Goal: Task Accomplishment & Management: Manage account settings

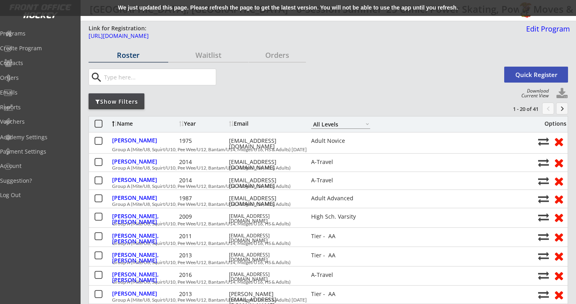
select select ""All Levels""
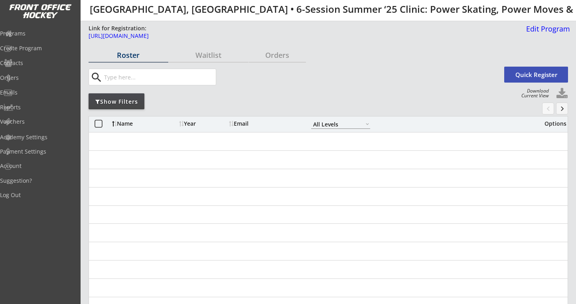
select select ""All Levels""
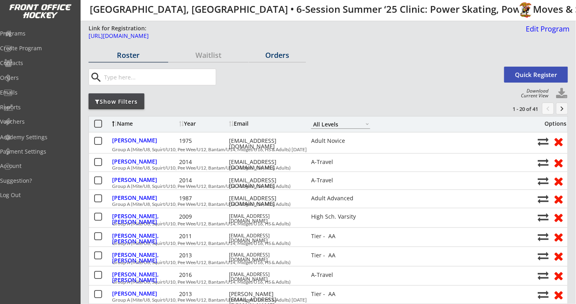
click at [269, 54] on div "Orders" at bounding box center [277, 54] width 57 height 7
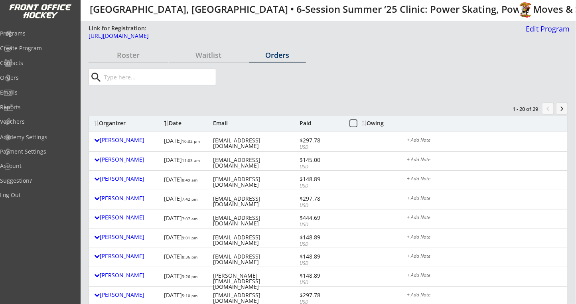
click at [284, 54] on div "Orders" at bounding box center [277, 54] width 57 height 7
click at [369, 123] on div "Owing" at bounding box center [377, 123] width 30 height 6
click at [372, 124] on div "Owing" at bounding box center [377, 123] width 30 height 6
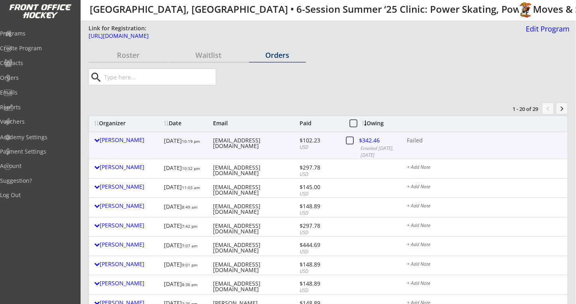
click at [420, 141] on div "Failed" at bounding box center [485, 141] width 156 height 6
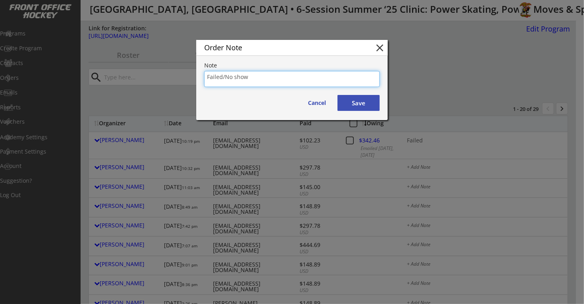
type textarea "Failed/No show"
click at [365, 105] on button "Save" at bounding box center [358, 103] width 42 height 16
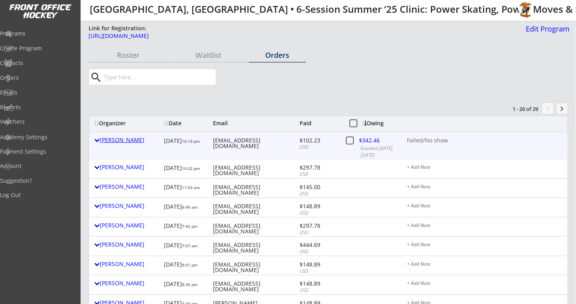
click at [106, 138] on div "[PERSON_NAME]" at bounding box center [127, 140] width 66 height 6
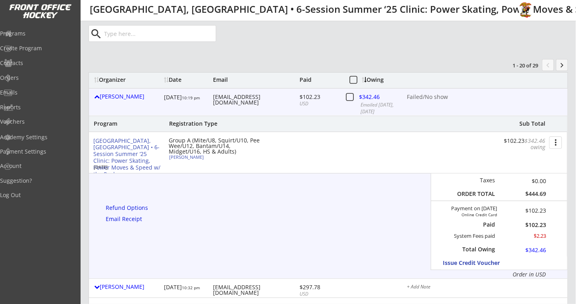
scroll to position [106, 0]
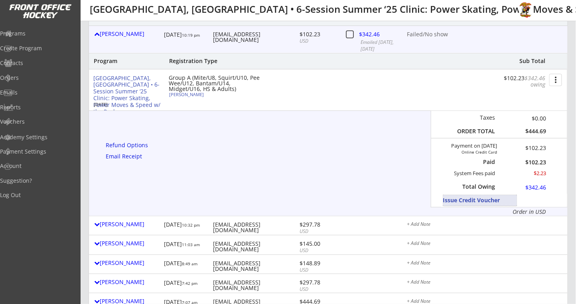
click at [466, 204] on button "Issue Credit Voucher" at bounding box center [480, 200] width 74 height 11
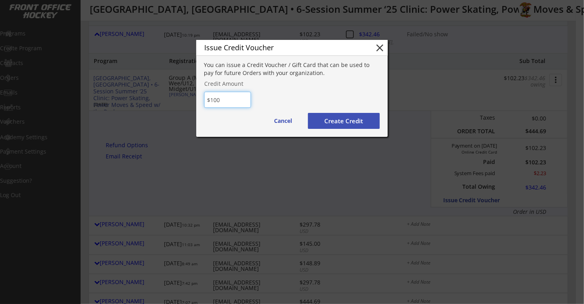
type input "$100"
click at [383, 124] on div "You can issue a Credit Voucher / Gift Card that can be used to pay for future O…" at bounding box center [291, 99] width 191 height 76
click at [374, 124] on button "Create Credit" at bounding box center [344, 121] width 72 height 16
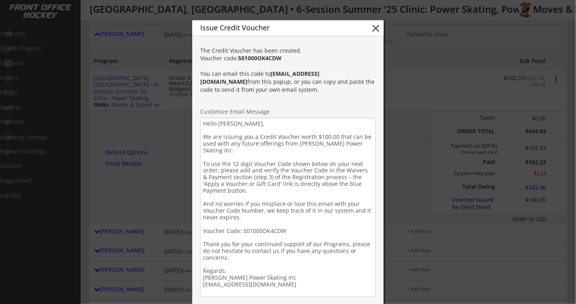
click at [257, 124] on textarea "Hello Vincent, We are issuing you a Credit Voucher worth $100.00 that can be us…" at bounding box center [288, 207] width 176 height 179
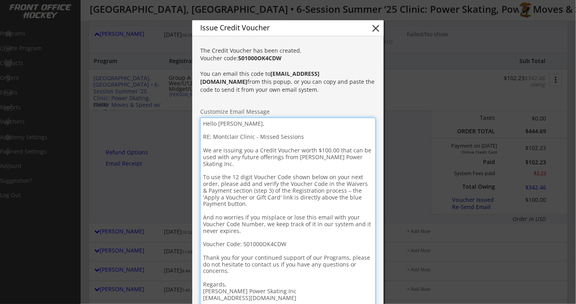
drag, startPoint x: 312, startPoint y: 138, endPoint x: 205, endPoint y: 134, distance: 106.6
click at [204, 134] on textarea "Hello Vincent, RE: Montclair Clinic - Missed Sessions We are issuing you a Cred…" at bounding box center [288, 214] width 176 height 192
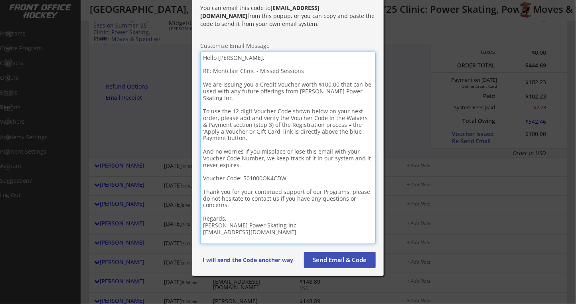
scroll to position [266, 0]
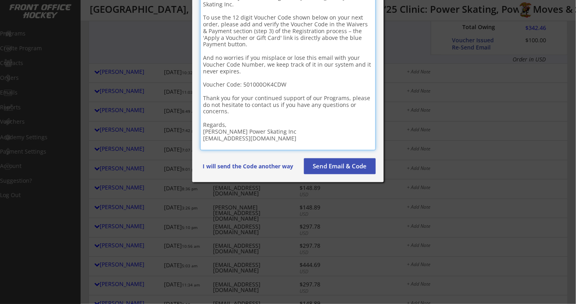
type textarea "Hello Vincent, RE: Montclair Clinic - Missed Sessions We are issuing you a Cred…"
click at [335, 166] on button "Send Email & Code" at bounding box center [340, 166] width 72 height 16
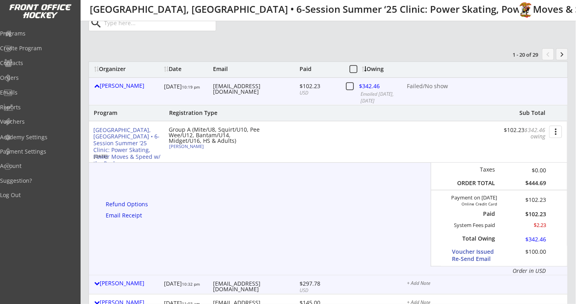
scroll to position [0, 0]
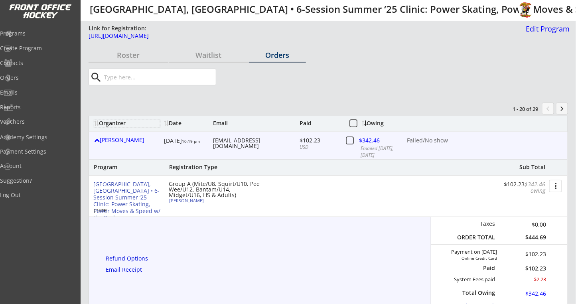
drag, startPoint x: 105, startPoint y: 125, endPoint x: 111, endPoint y: 123, distance: 6.8
click at [105, 124] on div "Organizer" at bounding box center [127, 123] width 66 height 6
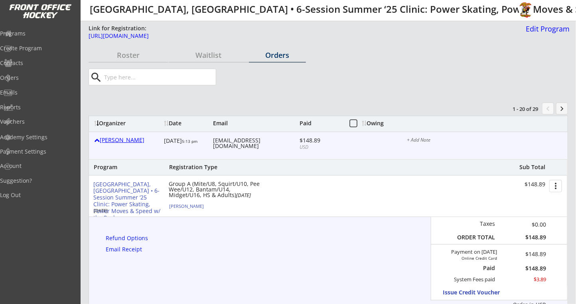
click at [107, 138] on div "[PERSON_NAME]" at bounding box center [127, 140] width 66 height 6
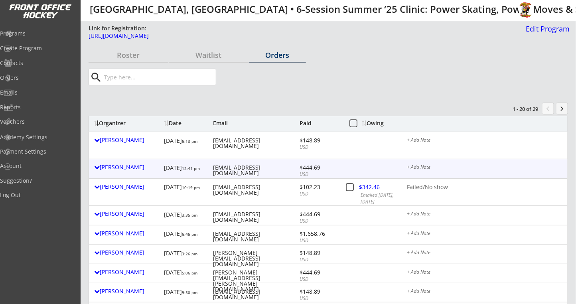
click at [421, 168] on div "+ Add Note" at bounding box center [485, 168] width 156 height 6
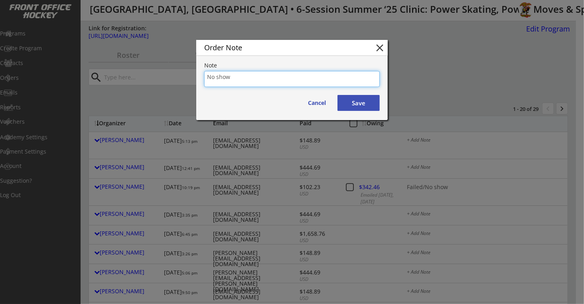
type textarea "No show"
click at [359, 103] on button "Save" at bounding box center [358, 103] width 42 height 16
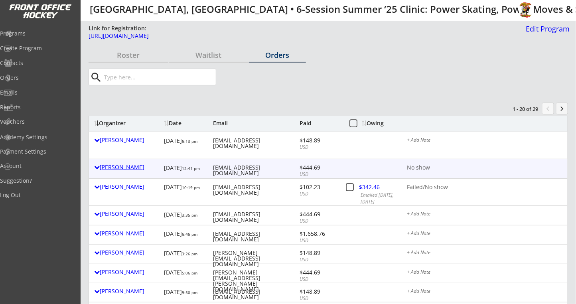
click at [124, 164] on div "[PERSON_NAME]" at bounding box center [127, 167] width 66 height 6
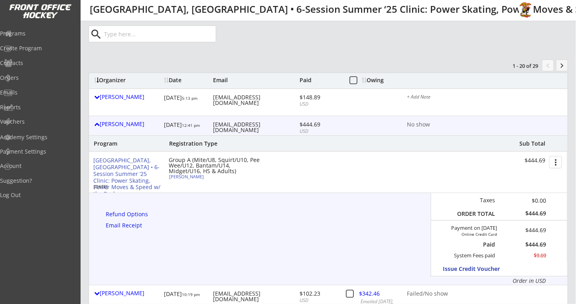
scroll to position [106, 0]
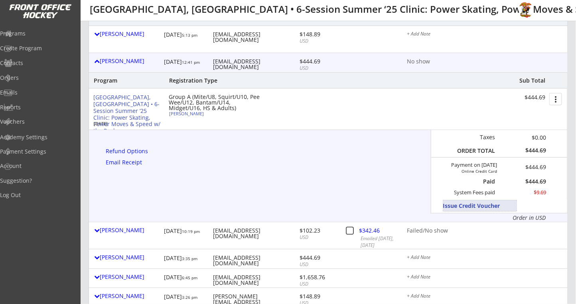
click at [460, 205] on button "Issue Credit Voucher" at bounding box center [480, 205] width 74 height 11
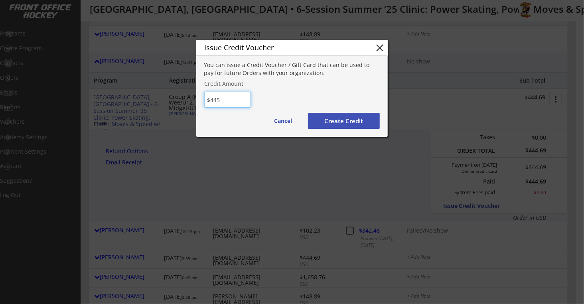
type input "$445"
click at [337, 122] on button "Create Credit" at bounding box center [344, 121] width 72 height 16
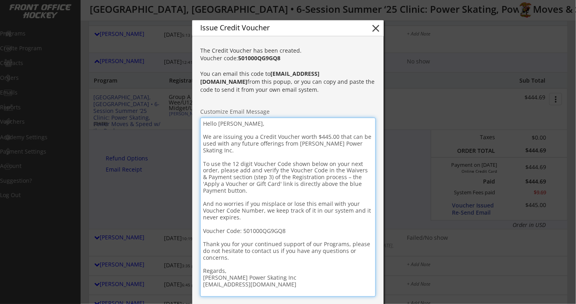
click at [262, 124] on textarea "Hello Umang, We are issuing you a Credit Voucher worth $445.00 that can be used…" at bounding box center [288, 207] width 176 height 179
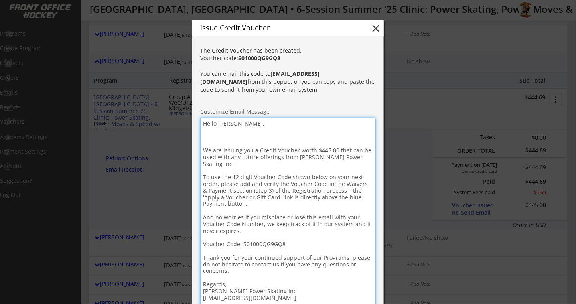
paste textarea "RE: Montclair Clinic - Missed Sessions"
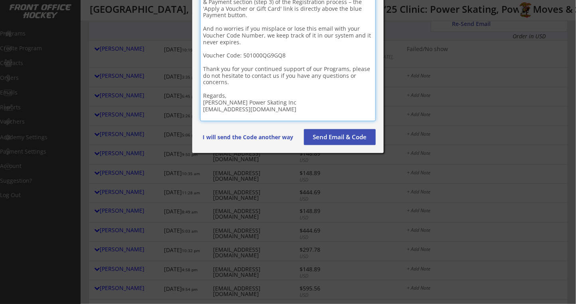
scroll to position [319, 0]
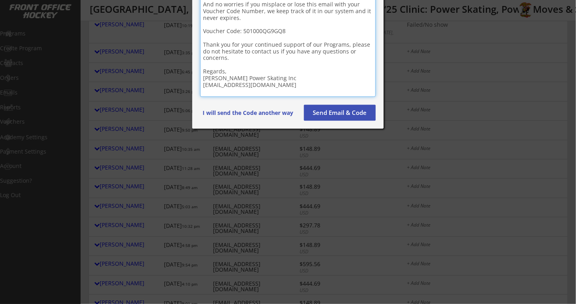
type textarea "Hello Umang, RE: Montclair Clinic - Missed Sessions We are issuing you a Credit…"
click at [362, 110] on button "Send Email & Code" at bounding box center [340, 113] width 72 height 16
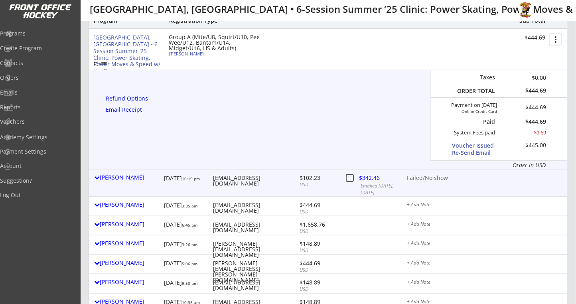
scroll to position [106, 0]
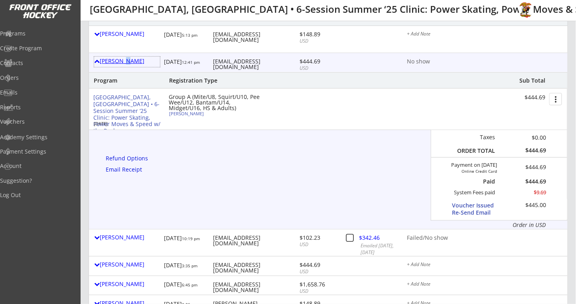
click at [125, 63] on div "[PERSON_NAME]" at bounding box center [127, 61] width 66 height 6
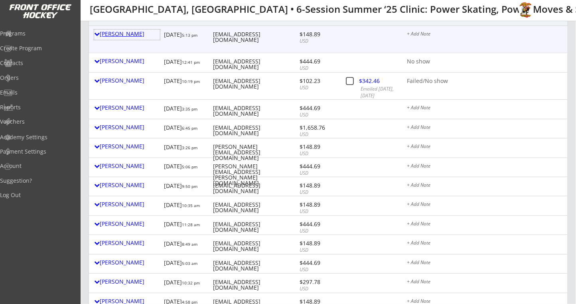
click at [135, 36] on div "[PERSON_NAME]" at bounding box center [127, 34] width 66 height 6
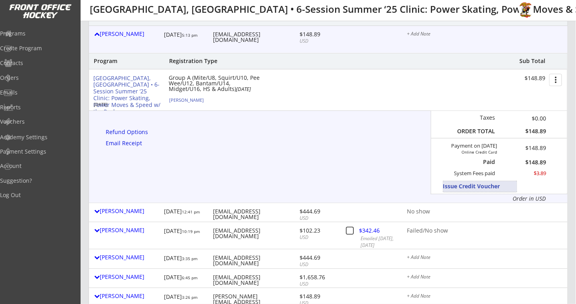
click at [470, 190] on button "Issue Credit Voucher" at bounding box center [480, 186] width 74 height 11
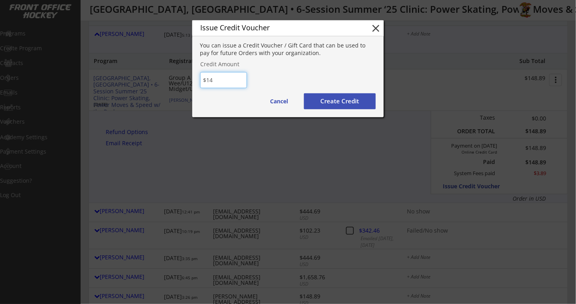
click at [85, 276] on div at bounding box center [288, 152] width 576 height 304
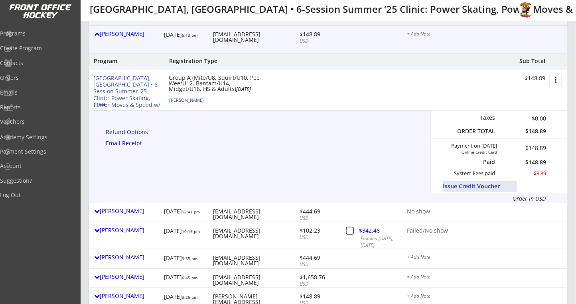
click at [462, 189] on button "Issue Credit Voucher" at bounding box center [480, 186] width 74 height 11
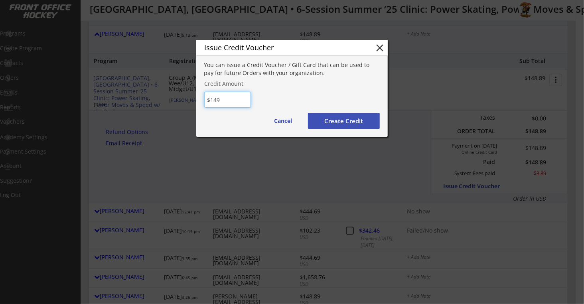
type input "$149"
click at [328, 122] on button "Create Credit" at bounding box center [344, 121] width 72 height 16
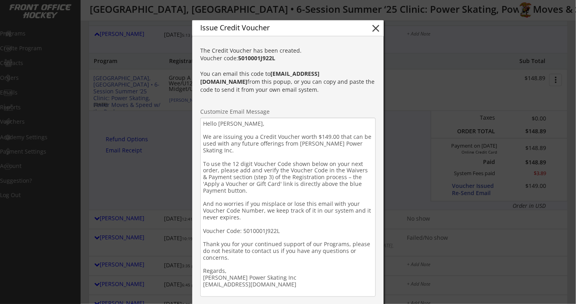
click at [270, 124] on textarea "Hello George, We are issuing you a Credit Voucher worth $149.00 that can be use…" at bounding box center [288, 207] width 176 height 179
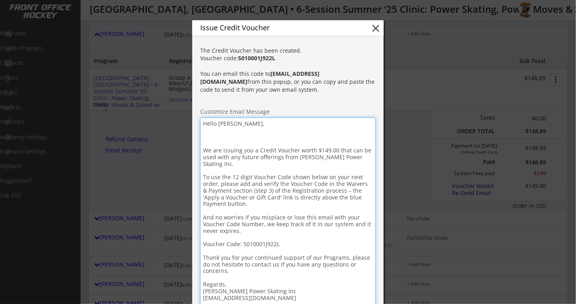
paste textarea "RE: Montclair Clinic - Missed Sessions"
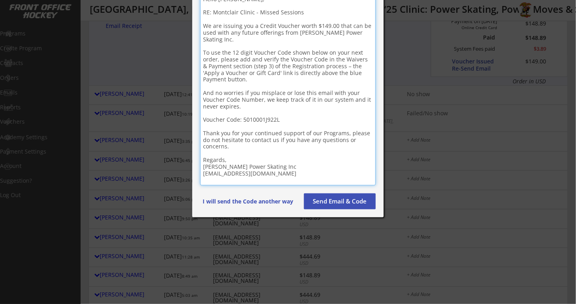
scroll to position [372, 0]
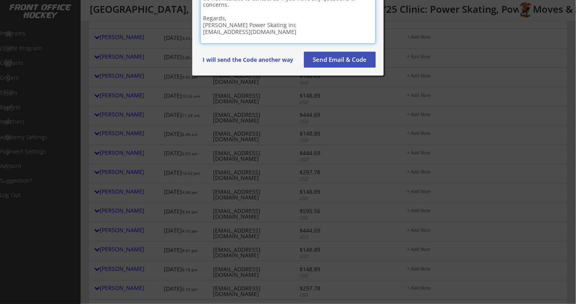
type textarea "Hello George, RE: Montclair Clinic - Missed Sessions We are issuing you a Credi…"
click at [360, 64] on button "Send Email & Code" at bounding box center [340, 60] width 72 height 16
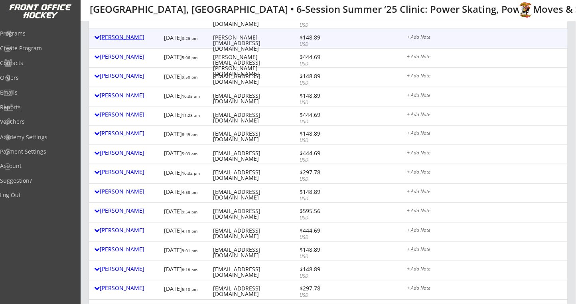
click at [132, 35] on div "[PERSON_NAME]" at bounding box center [127, 37] width 66 height 6
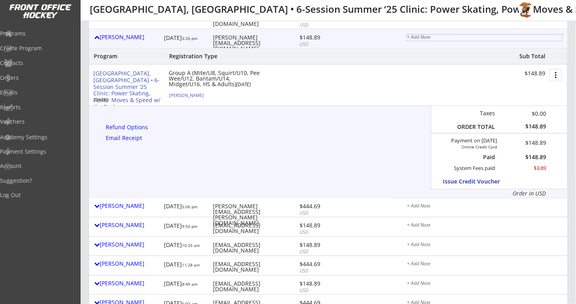
click at [428, 36] on div "+ Add Note" at bounding box center [485, 38] width 156 height 6
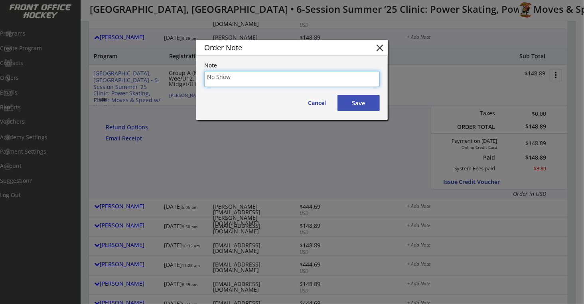
type textarea "No Show"
click at [366, 95] on button "Save" at bounding box center [358, 103] width 42 height 16
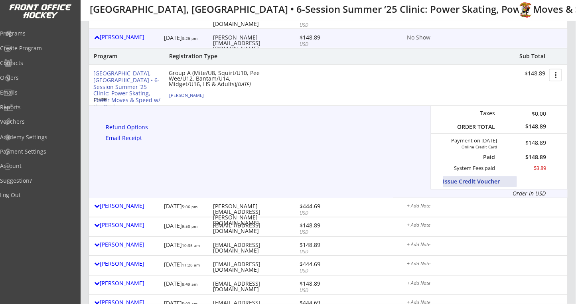
click at [456, 182] on button "Issue Credit Voucher" at bounding box center [480, 181] width 74 height 11
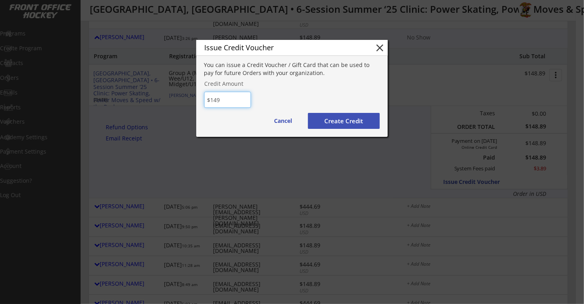
type input "$149"
click at [343, 124] on button "Create Credit" at bounding box center [344, 121] width 72 height 16
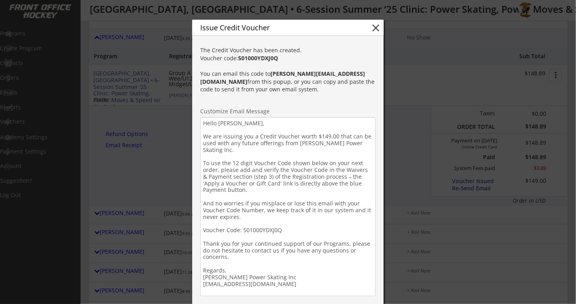
drag, startPoint x: 256, startPoint y: 126, endPoint x: 262, endPoint y: 121, distance: 7.9
click at [260, 124] on textarea "Hello Lesley, We are issuing you a Credit Voucher worth $149.00 that can be use…" at bounding box center [288, 206] width 176 height 179
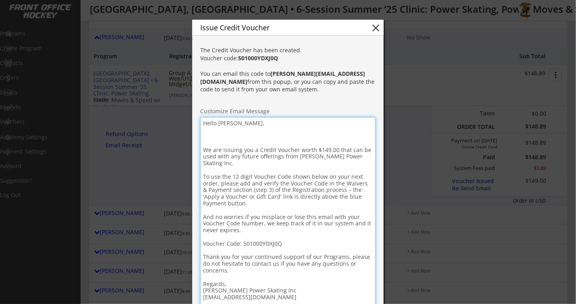
paste textarea "RE: Montclair Clinic - Missed Sessions"
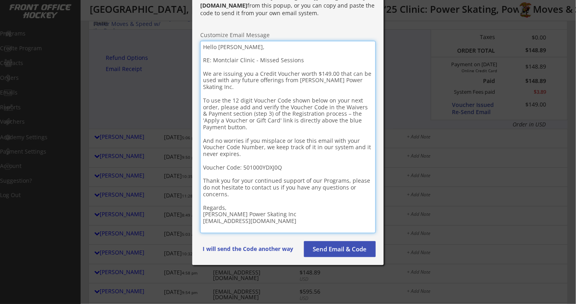
scroll to position [479, 0]
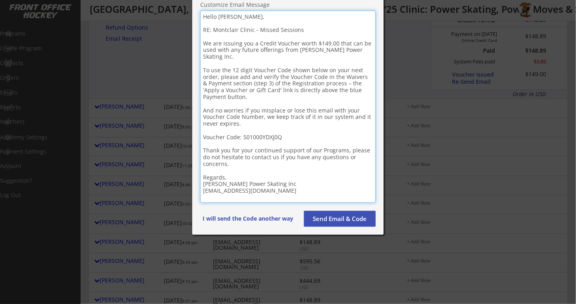
type textarea "Hello Lesley, RE: Montclair Clinic - Missed Sessions We are issuing you a Credi…"
click at [331, 223] on button "Send Email & Code" at bounding box center [340, 219] width 72 height 16
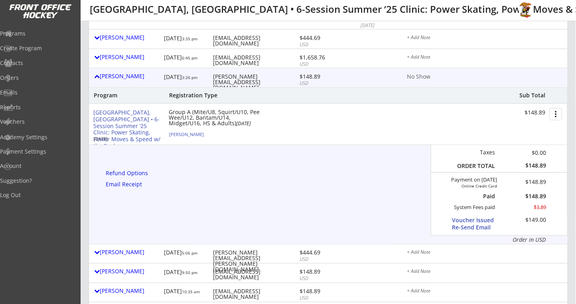
scroll to position [319, 0]
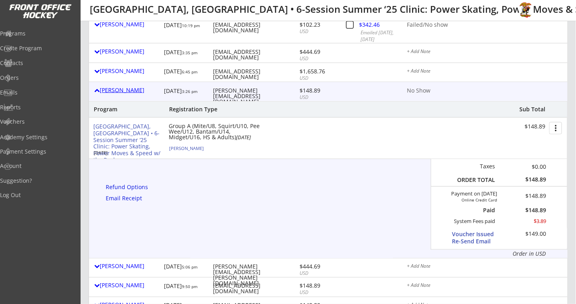
click at [120, 93] on div "[PERSON_NAME]" at bounding box center [127, 90] width 66 height 6
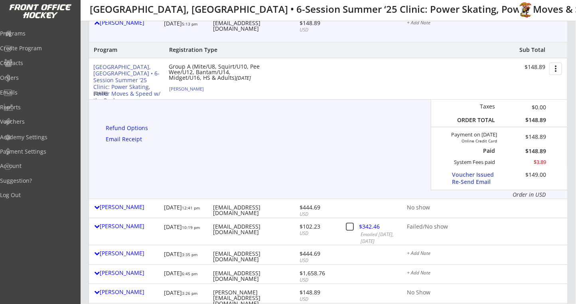
scroll to position [53, 0]
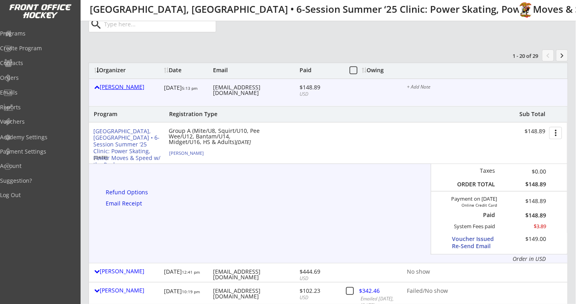
click at [133, 90] on div "[PERSON_NAME]" at bounding box center [127, 88] width 66 height 10
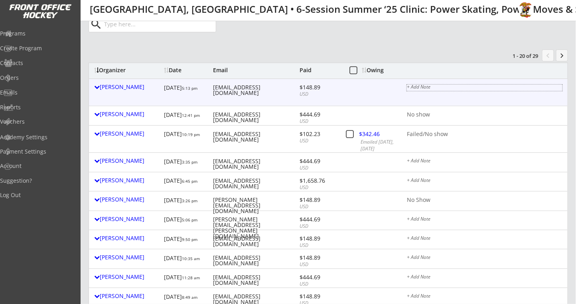
click at [410, 86] on div "+ Add Note" at bounding box center [485, 88] width 156 height 6
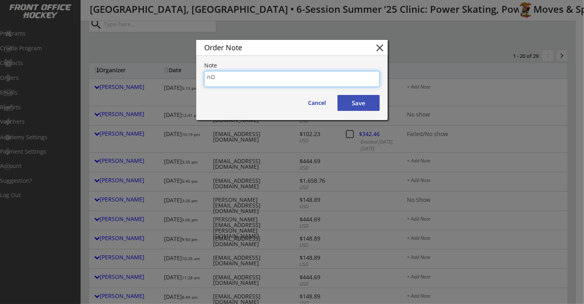
type textarea "n"
type textarea "No Show"
click at [349, 99] on button "Save" at bounding box center [358, 103] width 42 height 16
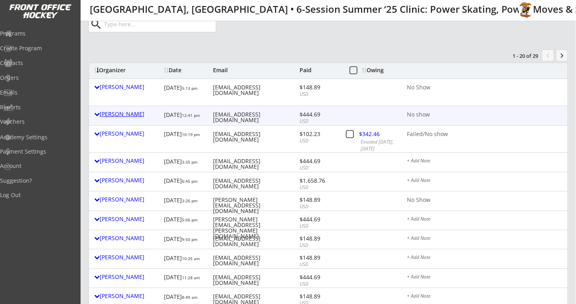
click at [122, 112] on div "[PERSON_NAME]" at bounding box center [127, 114] width 66 height 6
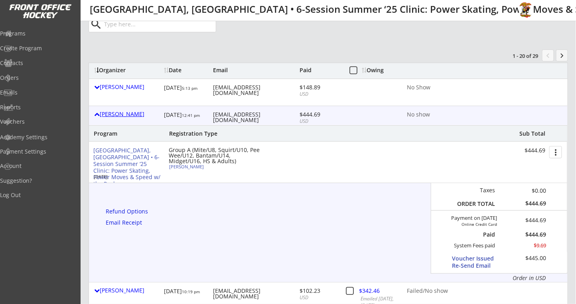
click at [122, 113] on div "[PERSON_NAME]" at bounding box center [127, 114] width 66 height 6
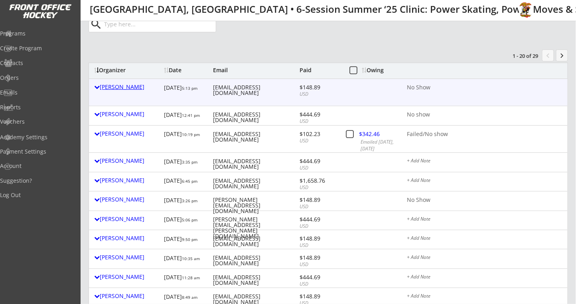
click at [129, 84] on div "[PERSON_NAME]" at bounding box center [127, 87] width 66 height 6
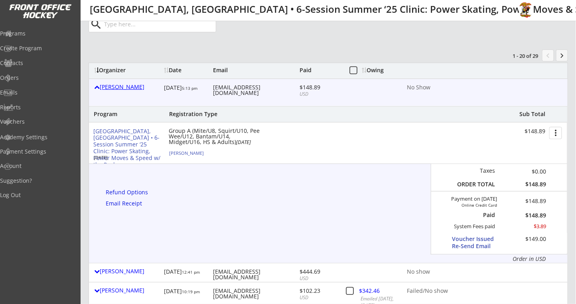
click at [124, 88] on div "[PERSON_NAME]" at bounding box center [127, 87] width 66 height 6
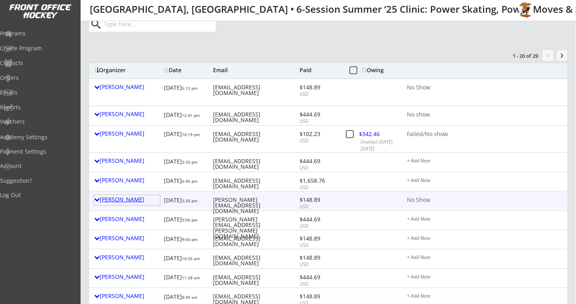
click at [111, 198] on div "[PERSON_NAME]" at bounding box center [127, 200] width 66 height 6
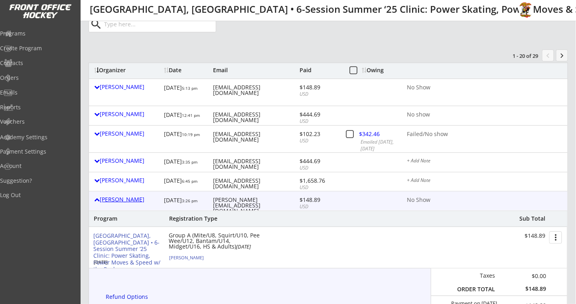
click at [113, 197] on div "[PERSON_NAME]" at bounding box center [127, 200] width 66 height 6
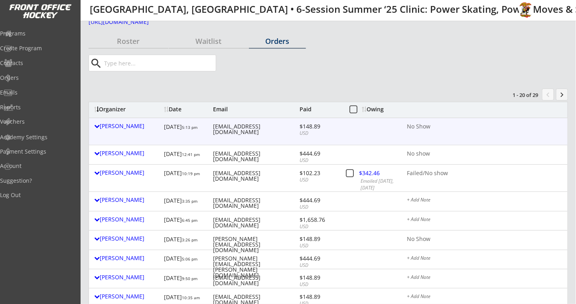
scroll to position [0, 0]
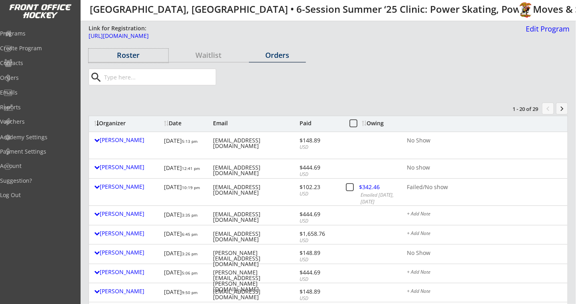
click at [128, 56] on div "Roster" at bounding box center [129, 54] width 80 height 7
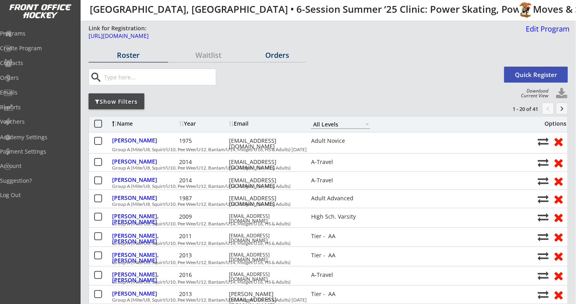
click at [284, 55] on div "Orders" at bounding box center [277, 54] width 57 height 7
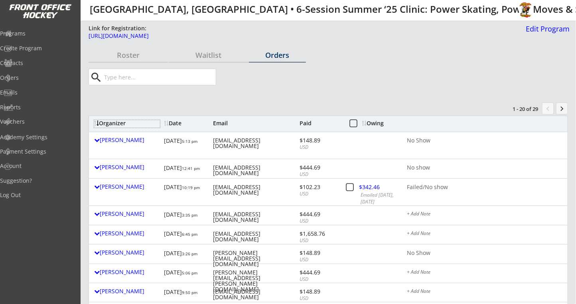
click at [116, 120] on div "Organizer" at bounding box center [127, 123] width 66 height 6
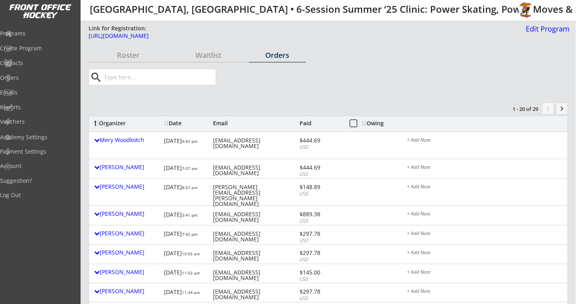
click at [118, 120] on div "Organizer" at bounding box center [127, 123] width 66 height 6
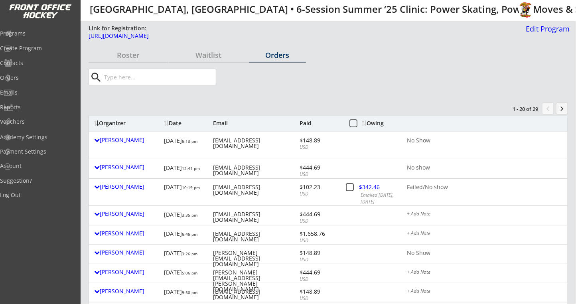
click at [563, 107] on button "keyboard_arrow_right" at bounding box center [562, 109] width 12 height 12
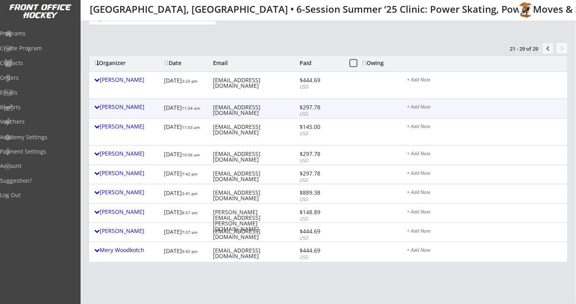
scroll to position [106, 0]
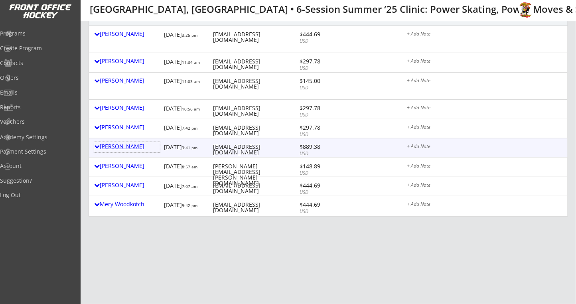
click at [118, 148] on div "[PERSON_NAME]" at bounding box center [127, 147] width 66 height 6
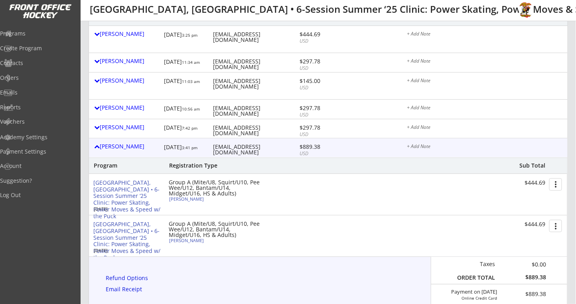
click at [416, 142] on div "Alisa Schwartz 8/13/25 3:41 pm alisasch@gmail.com $889.38 USD + Add Note" at bounding box center [328, 147] width 479 height 19
click at [420, 147] on div "+ Add Note" at bounding box center [485, 147] width 156 height 6
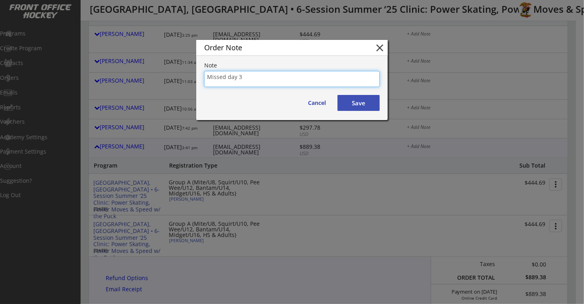
type textarea "Missed day 3"
click at [357, 107] on button "Save" at bounding box center [358, 103] width 42 height 16
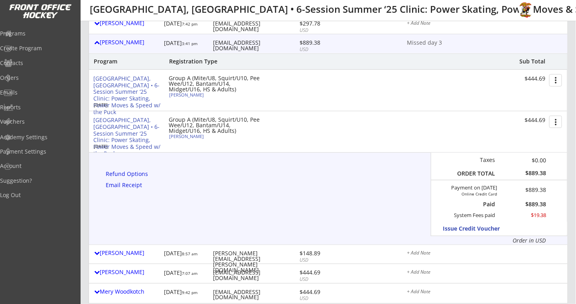
scroll to position [266, 0]
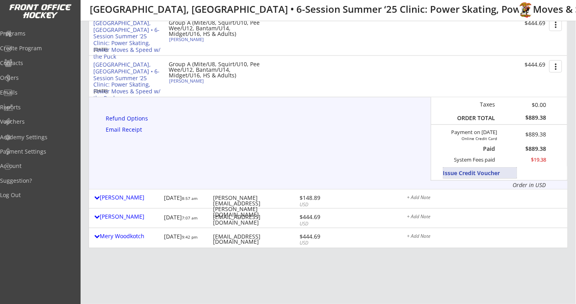
click at [467, 175] on button "Issue Credit Voucher" at bounding box center [480, 173] width 74 height 11
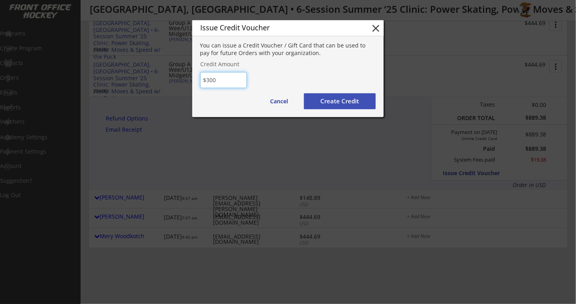
type input "$300"
click at [344, 100] on button "Create Credit" at bounding box center [340, 101] width 72 height 16
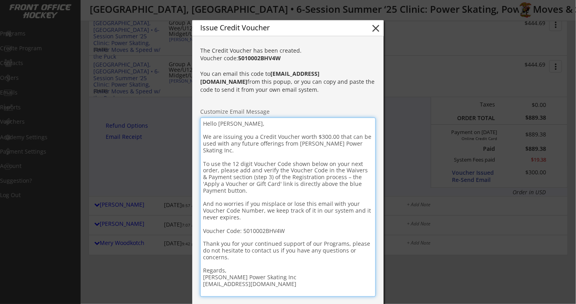
drag, startPoint x: 254, startPoint y: 126, endPoint x: 256, endPoint y: 122, distance: 4.1
click at [255, 125] on textarea "Hello Alisa, We are issuing you a Credit Voucher worth $300.00 that can be used…" at bounding box center [288, 207] width 176 height 179
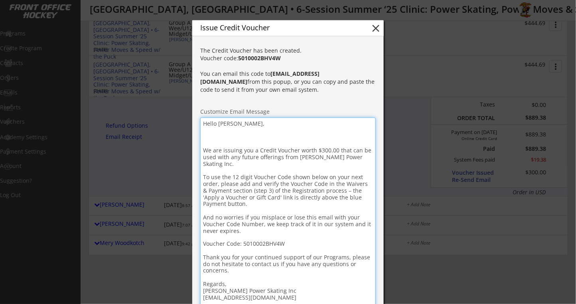
paste textarea "RE: Montclair Clinic - Missed Sessions"
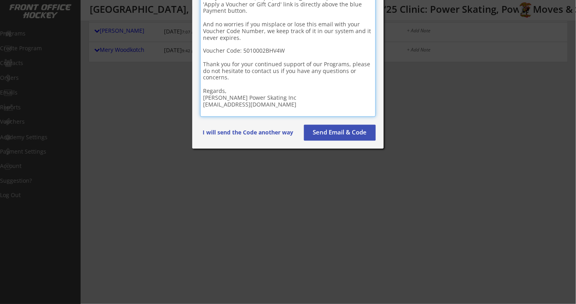
scroll to position [479, 0]
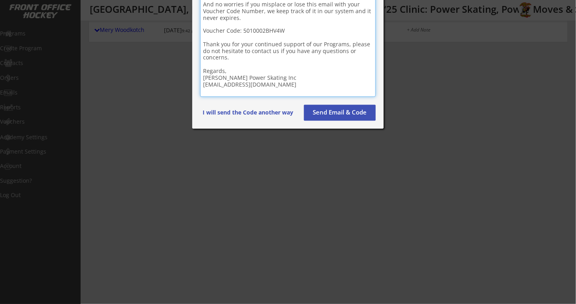
type textarea "Hello Alisa, RE: Montclair Clinic - Missed Sessions We are issuing you a Credit…"
click at [345, 109] on button "Send Email & Code" at bounding box center [340, 113] width 72 height 16
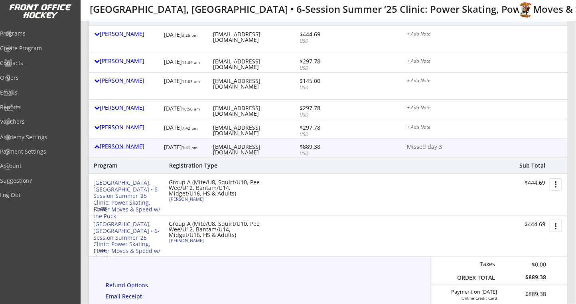
scroll to position [0, 0]
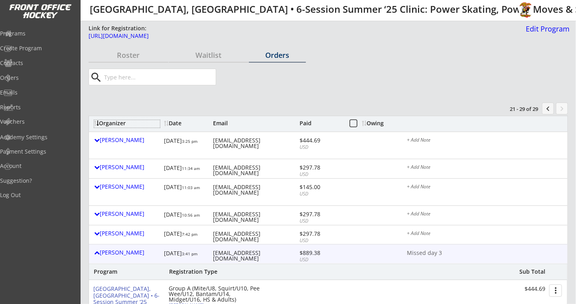
click at [120, 121] on div "Organizer" at bounding box center [127, 123] width 66 height 6
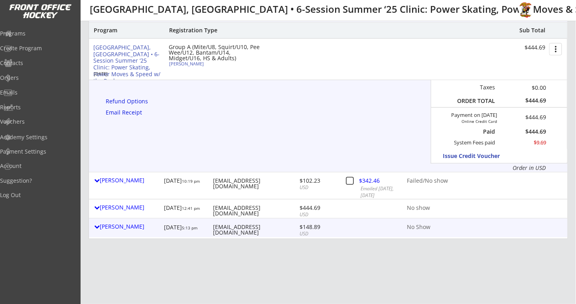
scroll to position [160, 0]
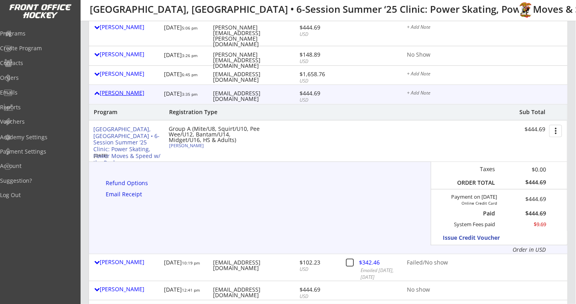
click at [128, 96] on div "[PERSON_NAME]" at bounding box center [127, 93] width 66 height 6
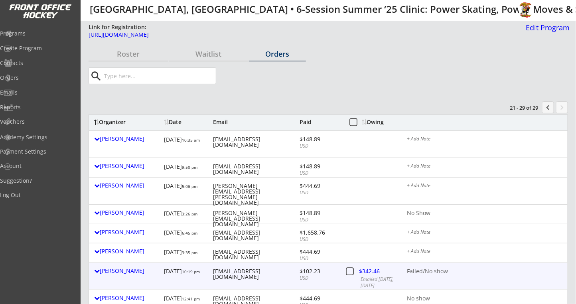
scroll to position [0, 0]
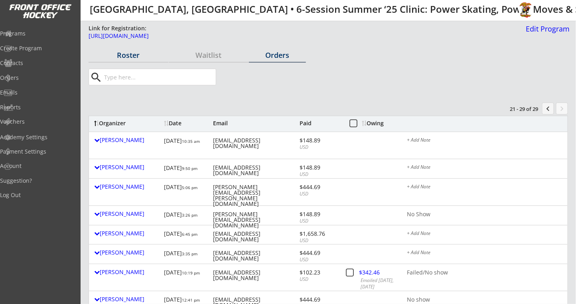
click at [136, 54] on div "Roster" at bounding box center [129, 54] width 80 height 7
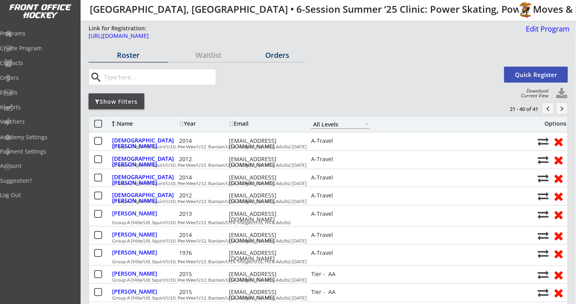
click at [290, 54] on div "Orders" at bounding box center [277, 54] width 57 height 7
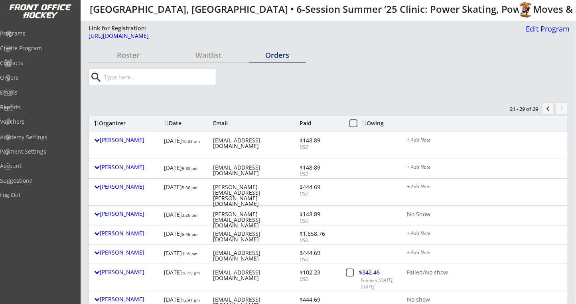
click at [114, 123] on div "Organizer" at bounding box center [127, 123] width 66 height 6
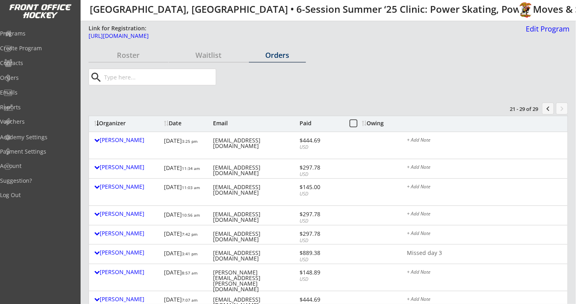
click at [115, 122] on div "Organizer" at bounding box center [127, 123] width 66 height 6
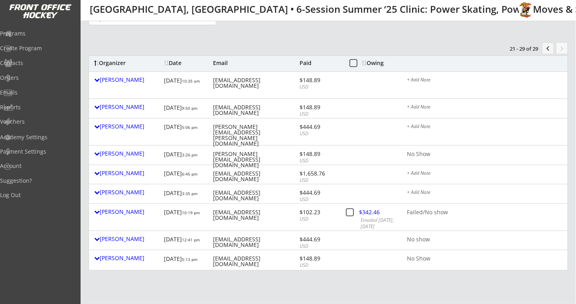
scroll to position [106, 0]
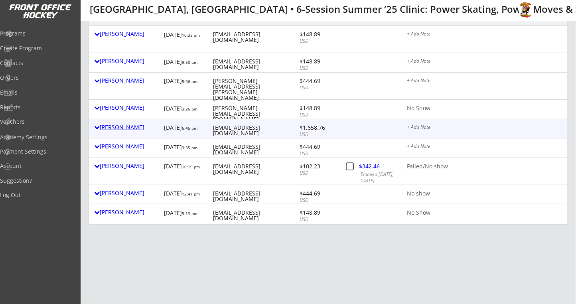
click at [136, 128] on div "Patrick Bruce-lockhart" at bounding box center [127, 127] width 66 height 6
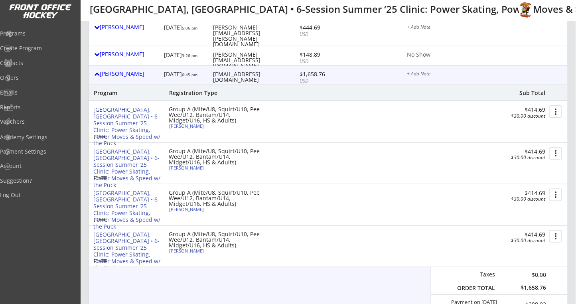
scroll to position [160, 0]
click at [127, 77] on div "Patrick Bruce-lockhart" at bounding box center [127, 74] width 66 height 6
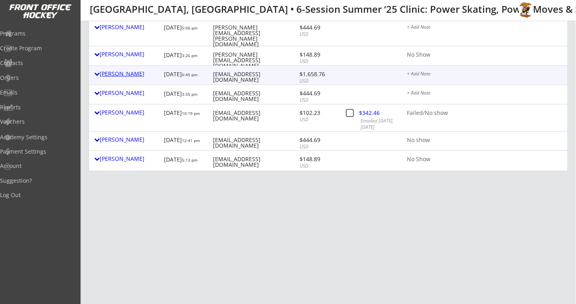
click at [134, 75] on div "Patrick Bruce-lockhart" at bounding box center [127, 74] width 66 height 6
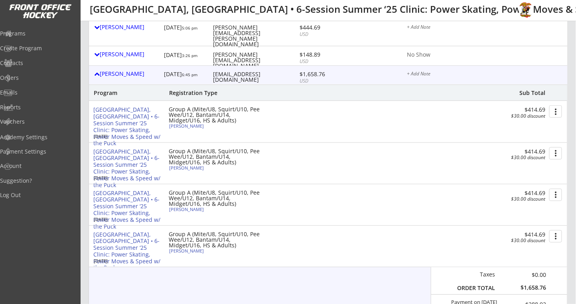
click at [413, 74] on div "+ Add Note" at bounding box center [485, 74] width 156 height 6
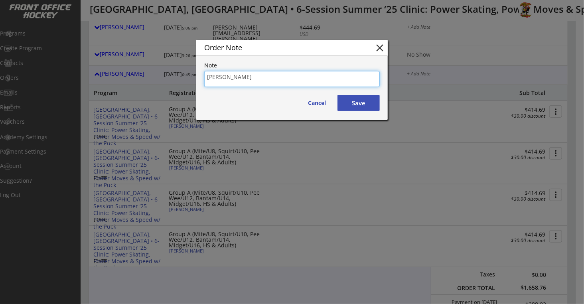
click at [353, 101] on button "Save" at bounding box center [358, 103] width 42 height 16
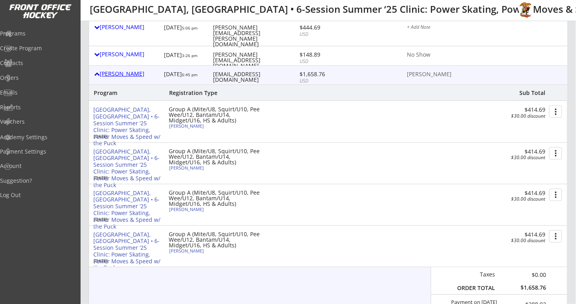
drag, startPoint x: 106, startPoint y: 77, endPoint x: 110, endPoint y: 74, distance: 5.0
click at [106, 76] on div "Patrick Bruce-lockhart" at bounding box center [127, 74] width 66 height 6
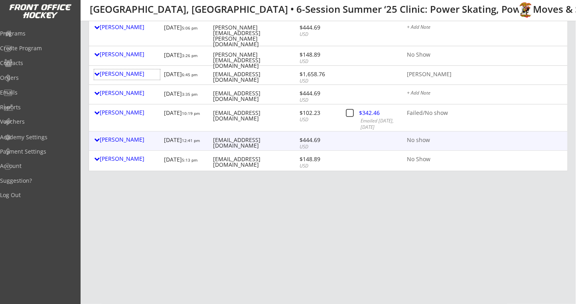
click at [426, 138] on div "No show" at bounding box center [485, 140] width 156 height 6
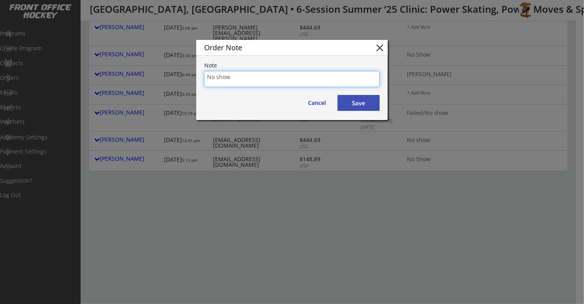
drag, startPoint x: 268, startPoint y: 75, endPoint x: 177, endPoint y: 85, distance: 91.8
click at [373, 103] on button "Save" at bounding box center [358, 103] width 42 height 16
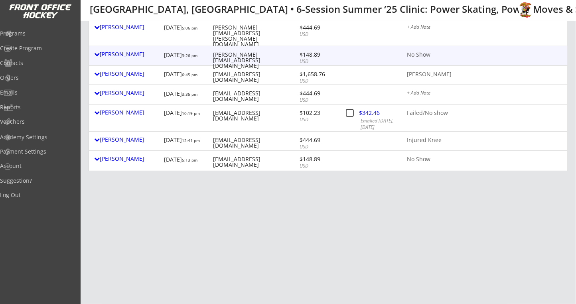
click at [424, 54] on div "No Show" at bounding box center [485, 55] width 156 height 6
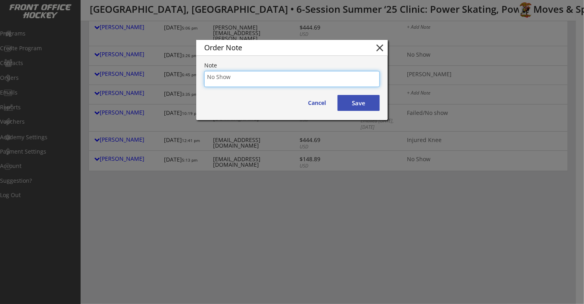
drag, startPoint x: 252, startPoint y: 81, endPoint x: 146, endPoint y: 59, distance: 108.4
click at [230, 76] on textarea "Ankle Injiury" at bounding box center [292, 79] width 176 height 16
click at [259, 82] on textarea "Ankle Injury" at bounding box center [292, 79] width 176 height 16
type textarea "Ankle Injury"
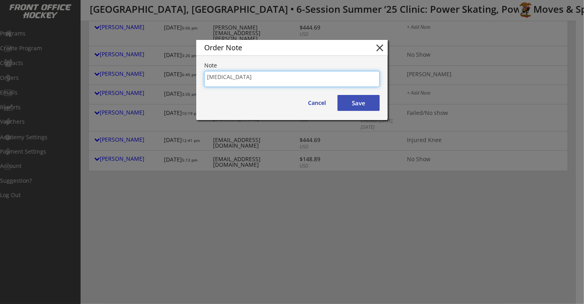
click at [353, 99] on button "Save" at bounding box center [358, 103] width 42 height 16
